Goal: Transaction & Acquisition: Purchase product/service

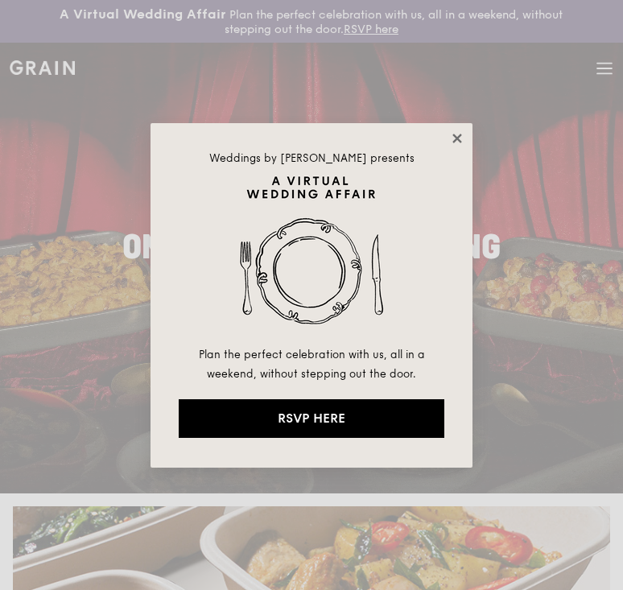
drag, startPoint x: 466, startPoint y: 134, endPoint x: 457, endPoint y: 137, distance: 9.2
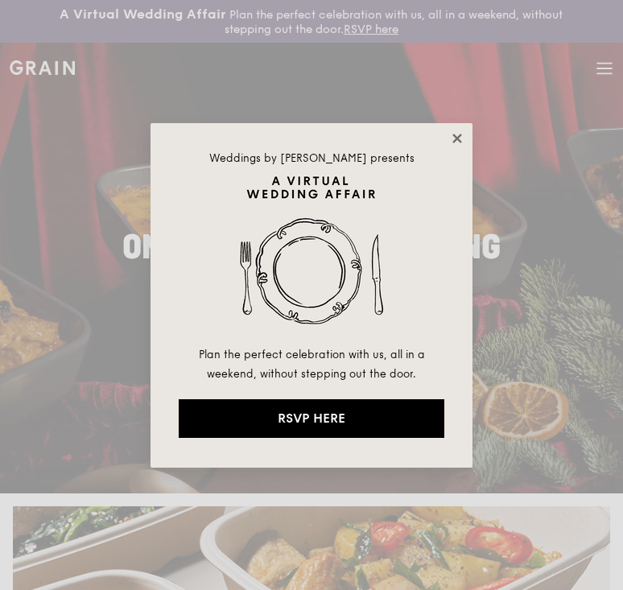
click at [464, 134] on div "Weddings by Grain presents Plan the perfect celebration with us, all in a weeke…" at bounding box center [312, 295] width 322 height 345
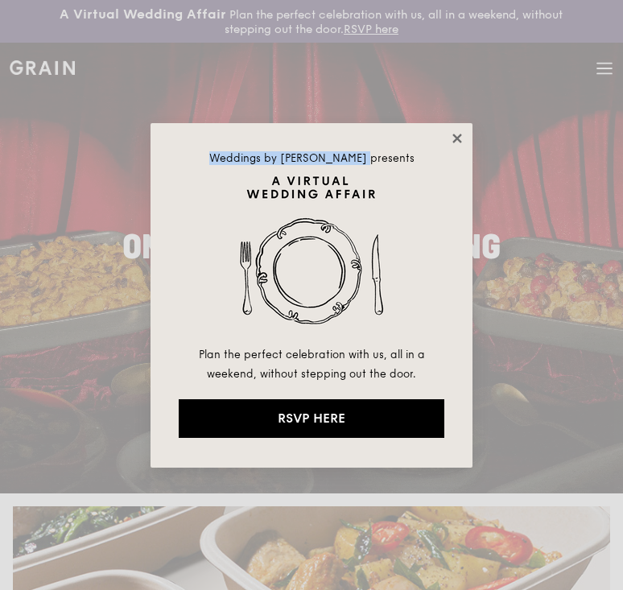
click at [457, 137] on icon at bounding box center [456, 138] width 9 height 9
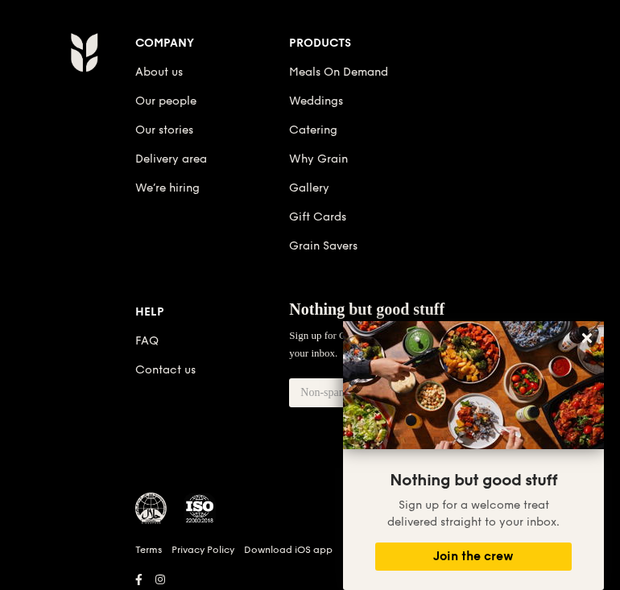
scroll to position [2288, 0]
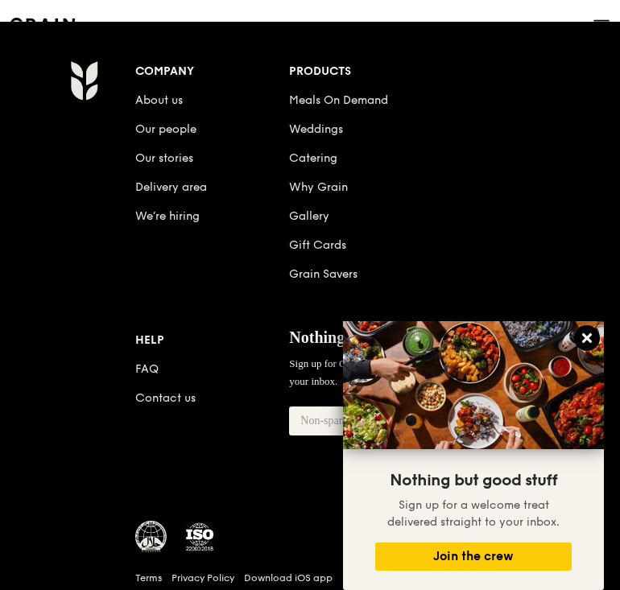
click at [588, 340] on icon at bounding box center [587, 338] width 10 height 10
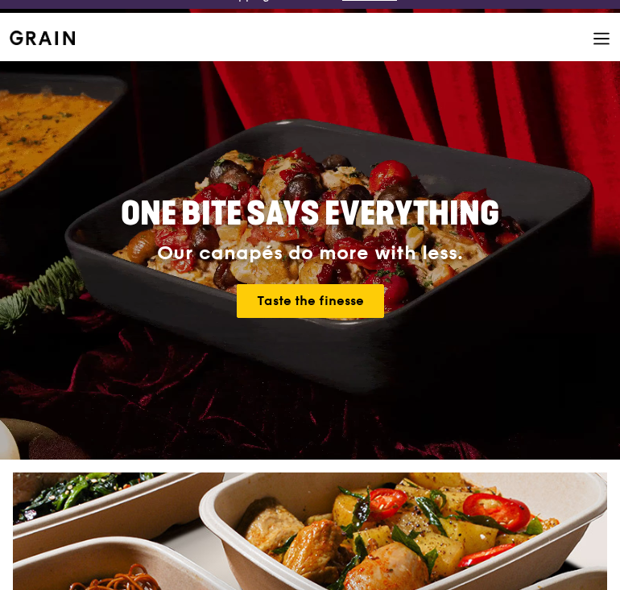
scroll to position [0, 0]
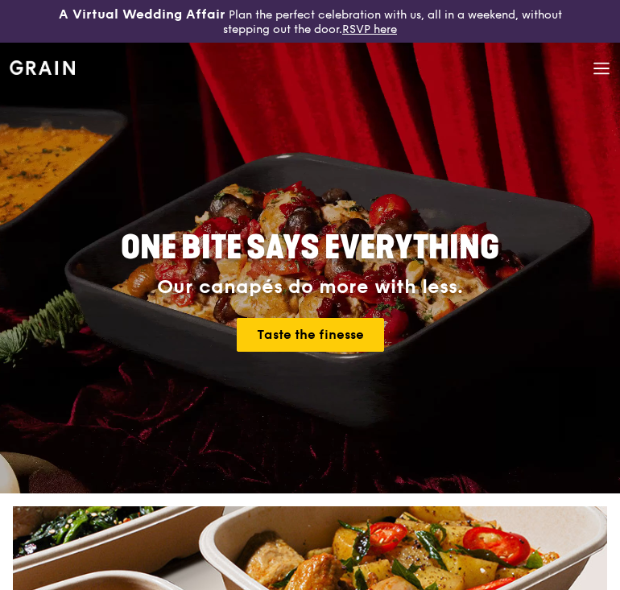
click at [594, 71] on icon at bounding box center [601, 69] width 18 height 18
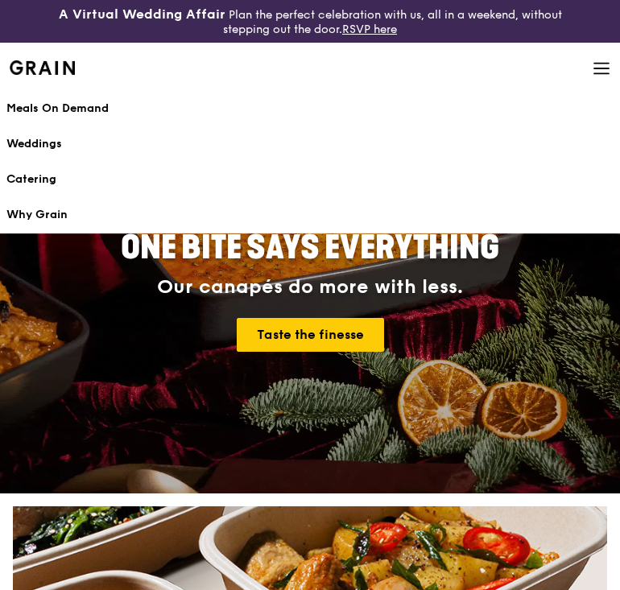
click at [69, 104] on div "Meals On Demand" at bounding box center [309, 109] width 607 height 16
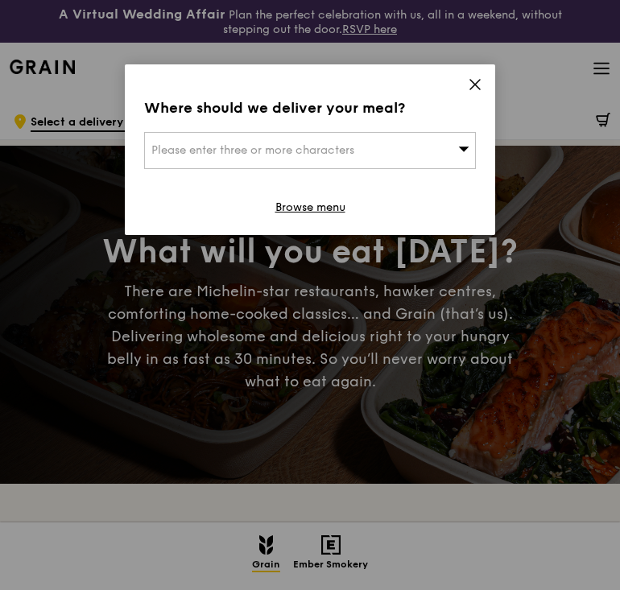
click at [471, 83] on icon at bounding box center [475, 84] width 14 height 14
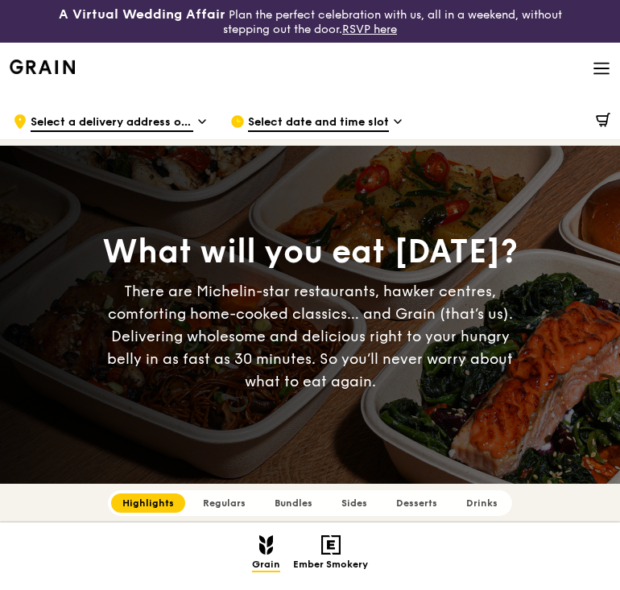
click at [52, 58] on div "Grain logo" at bounding box center [42, 66] width 65 height 48
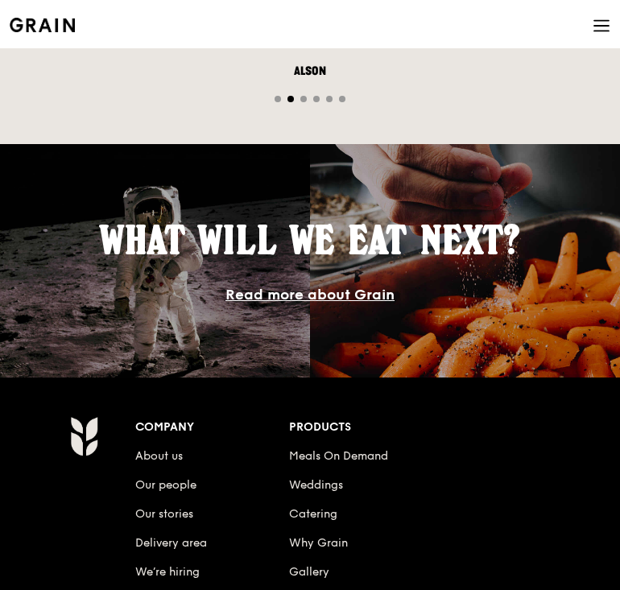
scroll to position [2012, 0]
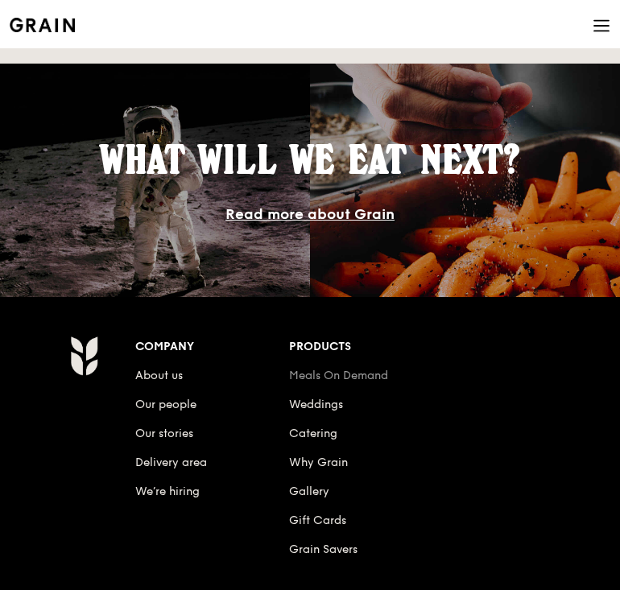
click at [351, 375] on link "Meals On Demand" at bounding box center [338, 376] width 99 height 14
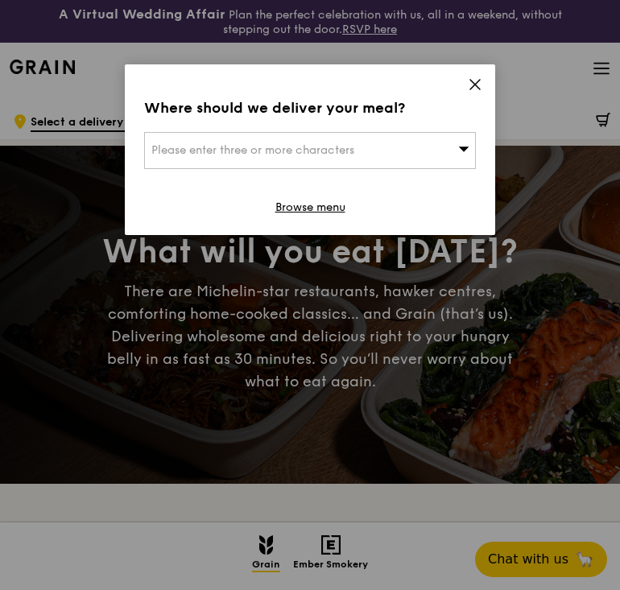
click at [442, 155] on div "Please enter three or more characters" at bounding box center [310, 150] width 332 height 37
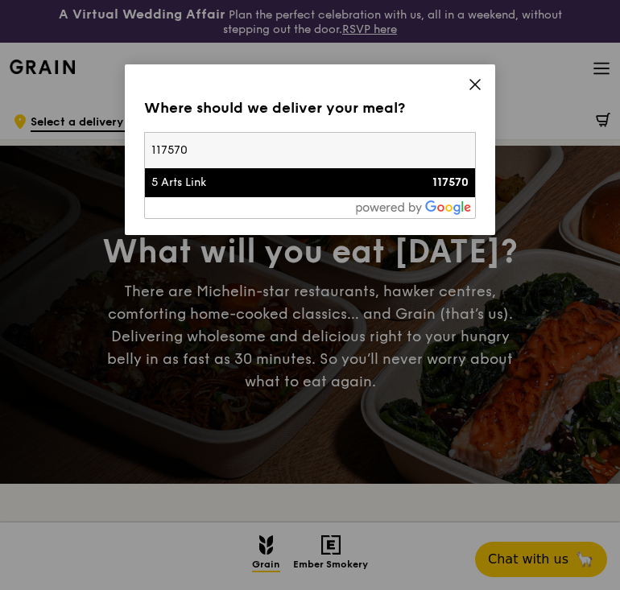
type input "117570"
click at [200, 185] on div "5 Arts Link" at bounding box center [270, 183] width 238 height 16
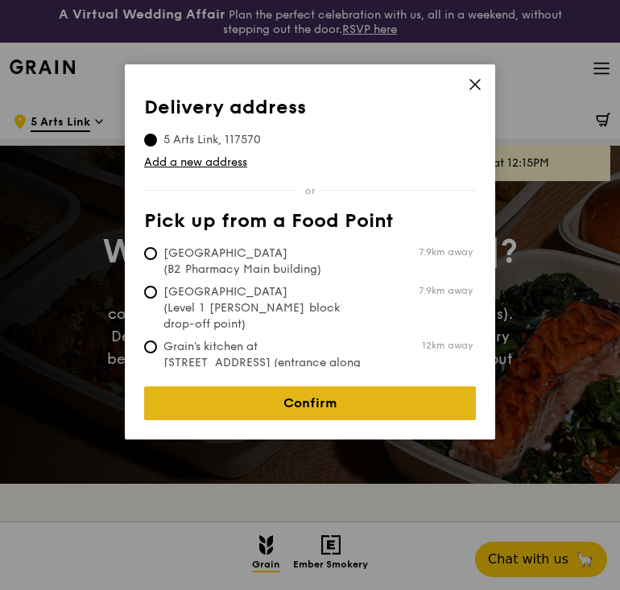
click at [287, 387] on link "Confirm" at bounding box center [310, 403] width 332 height 34
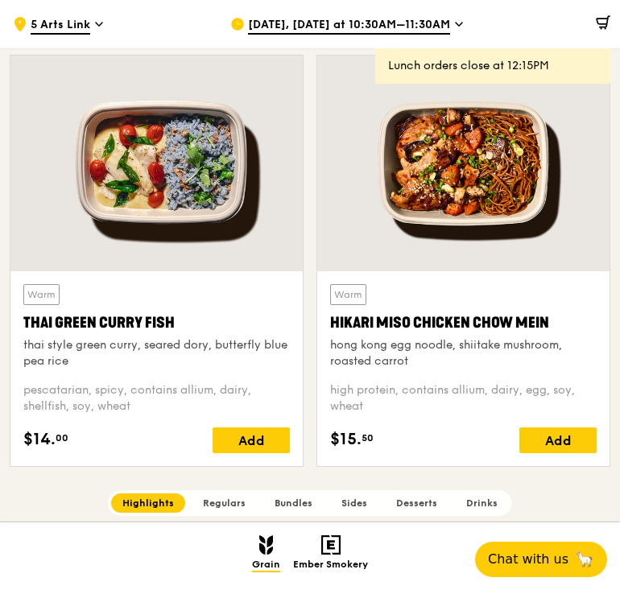
scroll to position [805, 0]
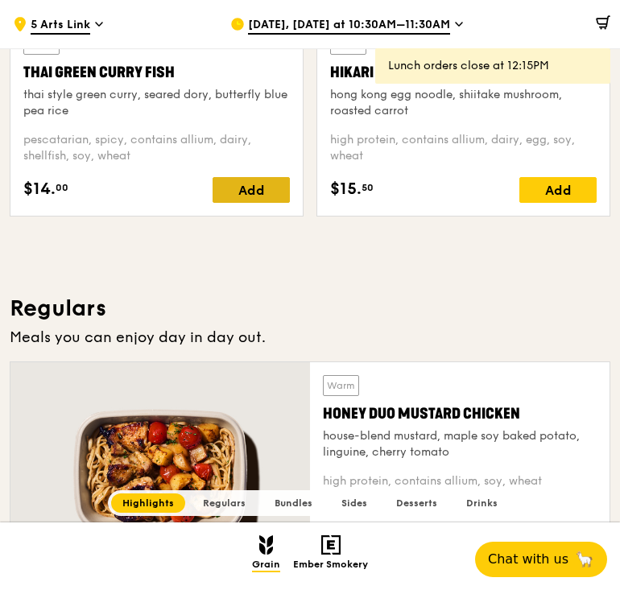
click at [236, 192] on div "Add" at bounding box center [251, 190] width 77 height 26
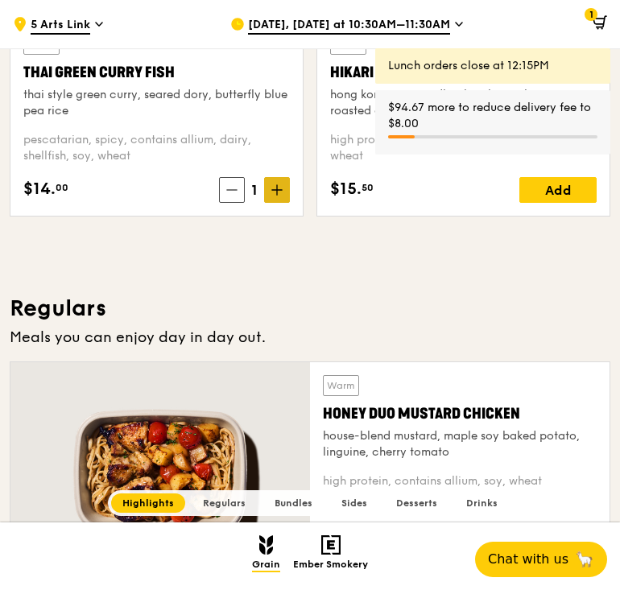
click at [276, 193] on icon at bounding box center [276, 189] width 11 height 11
click at [274, 192] on icon at bounding box center [276, 189] width 11 height 11
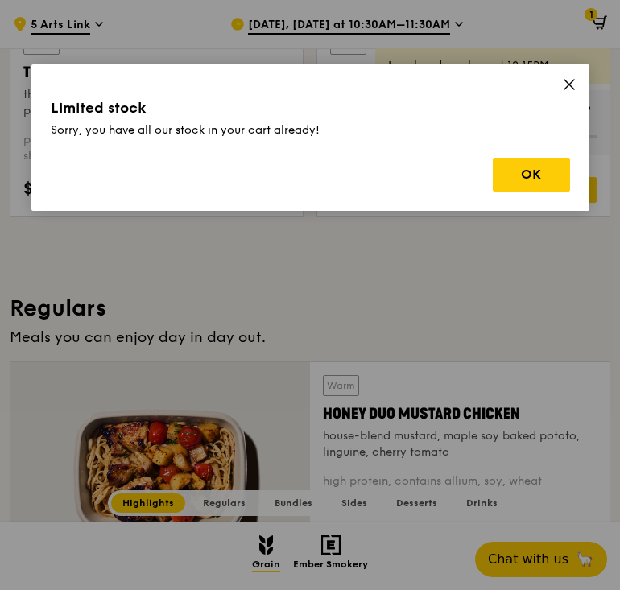
click at [274, 192] on div "Limited stock Sorry, you have all our stock in your cart already! OK" at bounding box center [310, 137] width 558 height 146
click at [551, 170] on button "OK" at bounding box center [531, 175] width 77 height 34
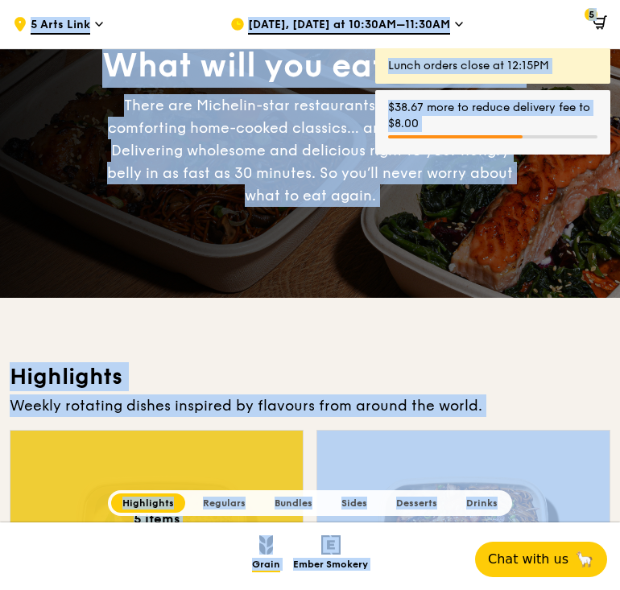
scroll to position [80, 0]
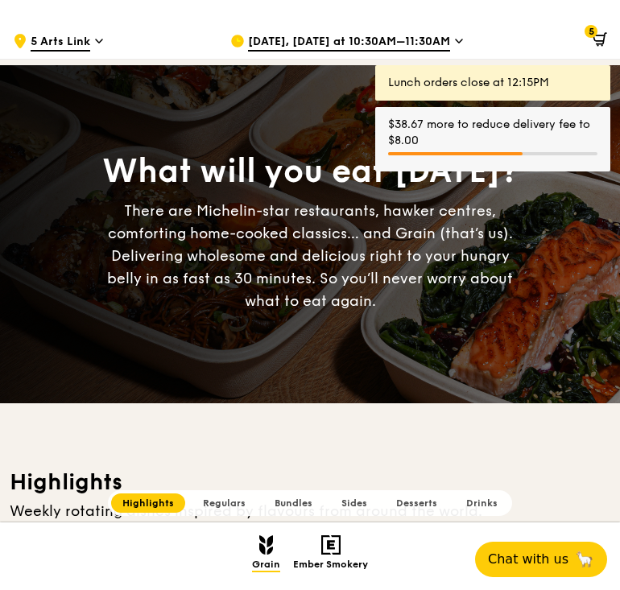
click at [415, 43] on span "[DATE], [DATE] at 10:30AM–11:30AM" at bounding box center [349, 43] width 202 height 18
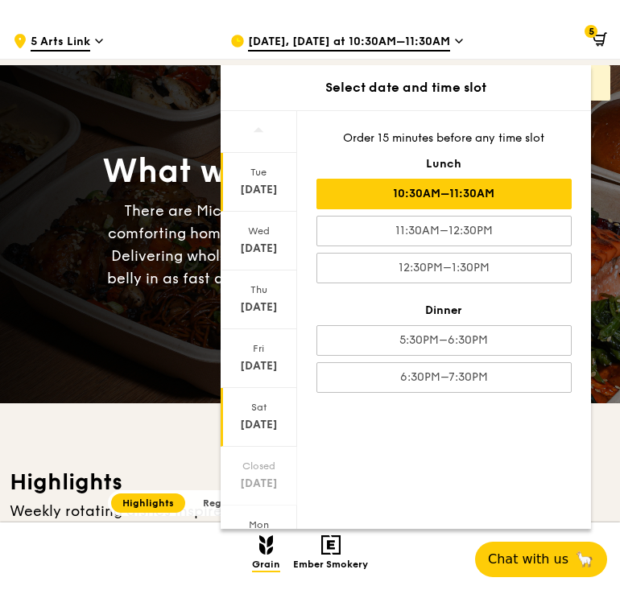
click at [258, 415] on div "[DATE]" at bounding box center [259, 417] width 76 height 59
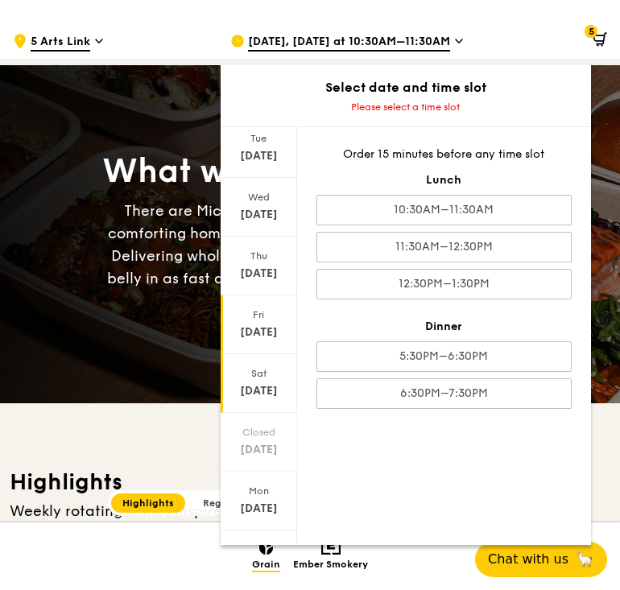
scroll to position [76, 0]
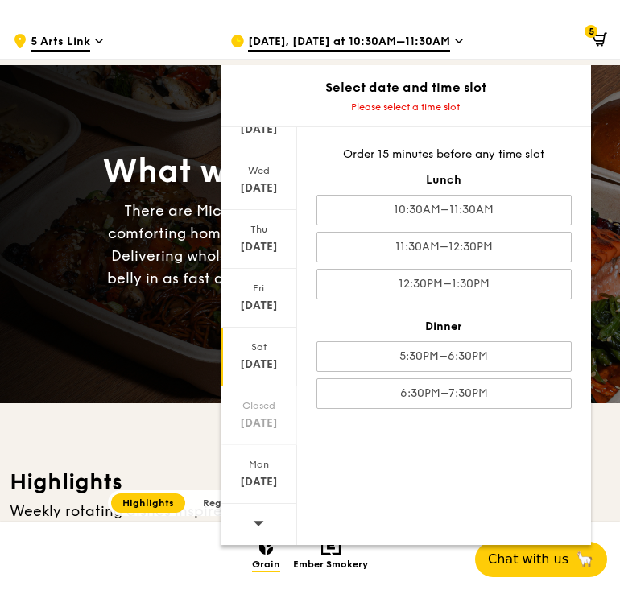
click at [261, 529] on span at bounding box center [258, 523] width 11 height 38
click at [262, 185] on div "[DATE]" at bounding box center [259, 188] width 72 height 16
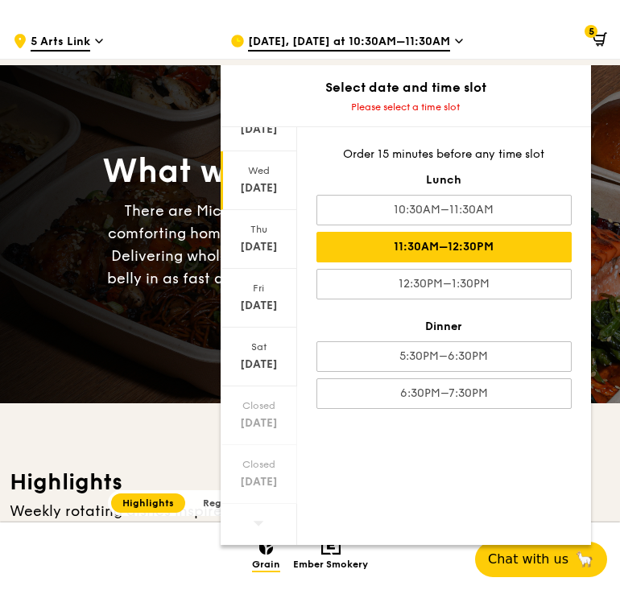
click at [440, 250] on div "11:30AM–12:30PM" at bounding box center [443, 247] width 255 height 31
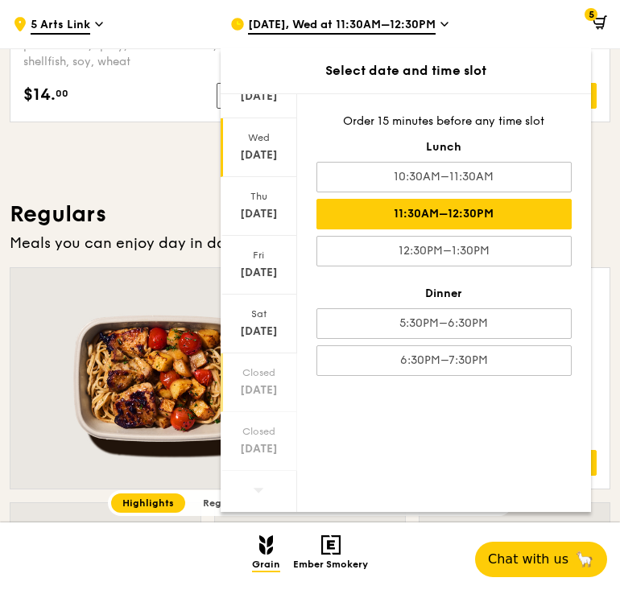
scroll to position [1127, 0]
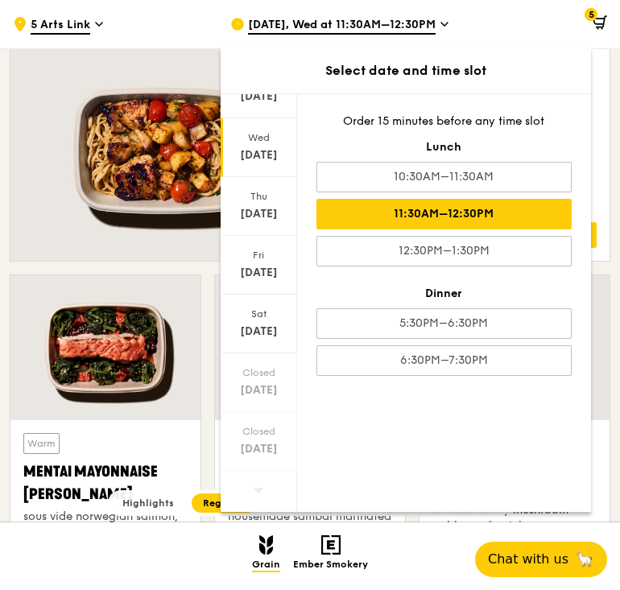
click at [441, 26] on div "$81.90 5" at bounding box center [527, 24] width 186 height 48
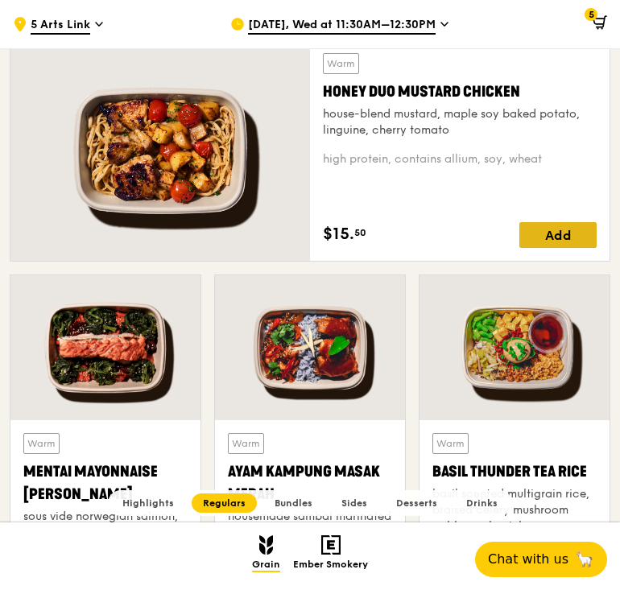
click at [547, 237] on div "Add" at bounding box center [557, 235] width 77 height 26
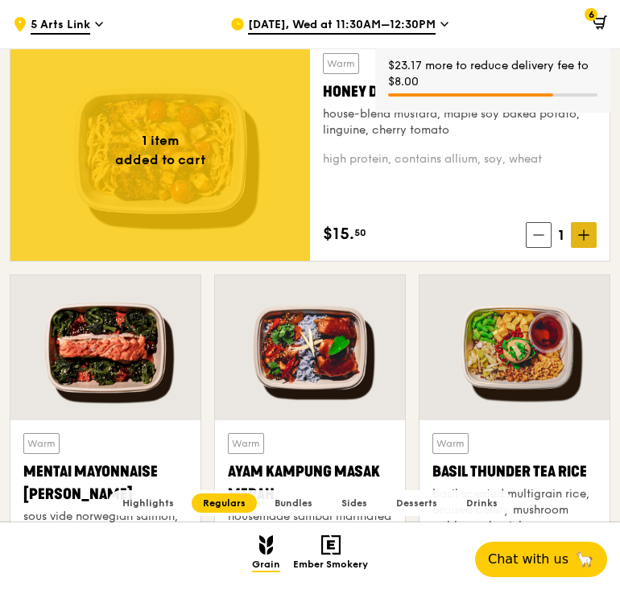
click at [584, 230] on icon at bounding box center [583, 234] width 11 height 11
click at [582, 230] on icon at bounding box center [583, 234] width 11 height 11
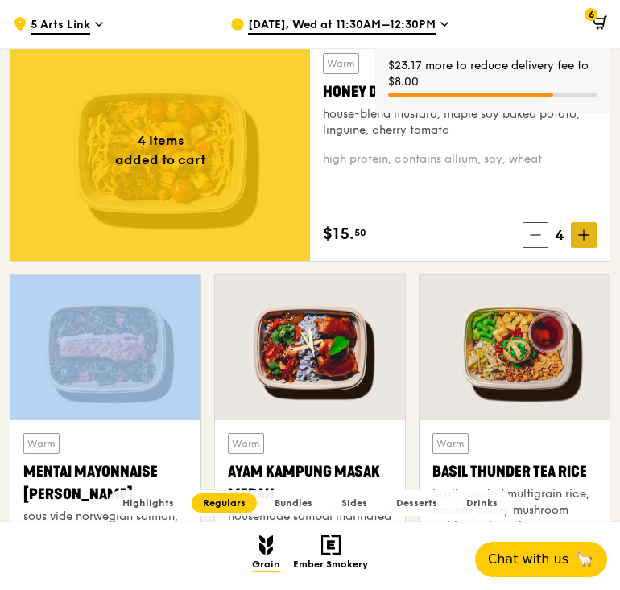
click at [582, 230] on icon at bounding box center [583, 234] width 11 height 11
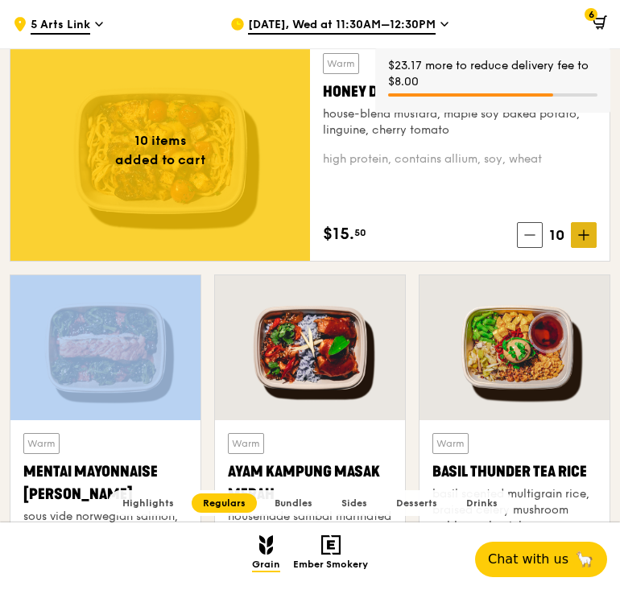
click at [582, 230] on icon at bounding box center [583, 234] width 11 height 11
click at [582, 231] on icon at bounding box center [583, 234] width 11 height 11
click at [583, 232] on icon at bounding box center [583, 234] width 11 height 11
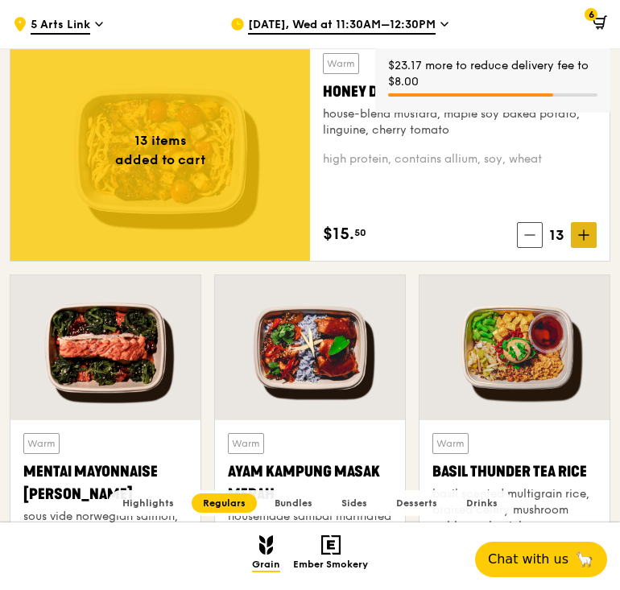
click at [583, 233] on icon at bounding box center [583, 234] width 11 height 11
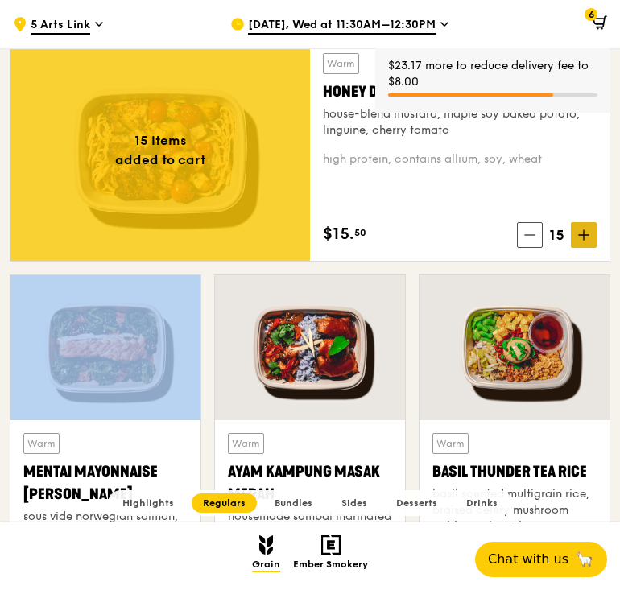
click at [583, 233] on icon at bounding box center [583, 234] width 11 height 11
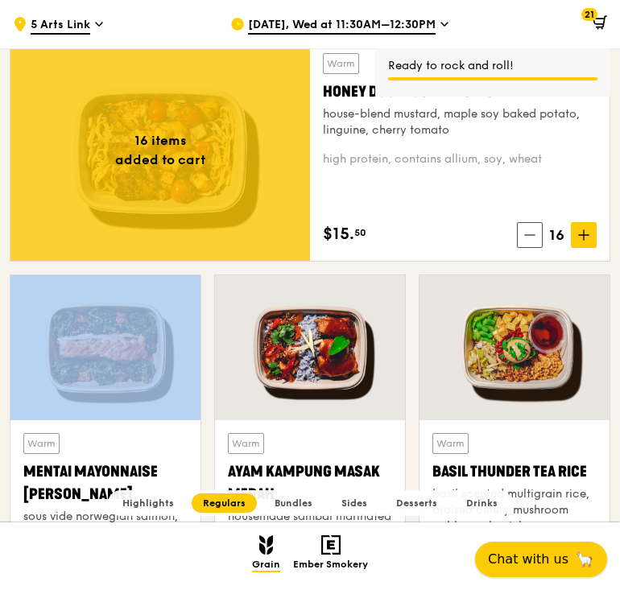
drag, startPoint x: 527, startPoint y: 568, endPoint x: 432, endPoint y: 504, distance: 114.8
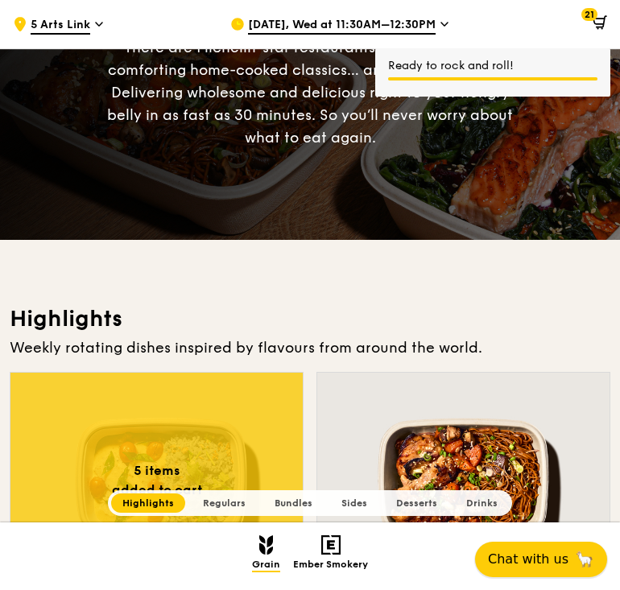
scroll to position [0, 0]
